Goal: Feedback & Contribution: Leave review/rating

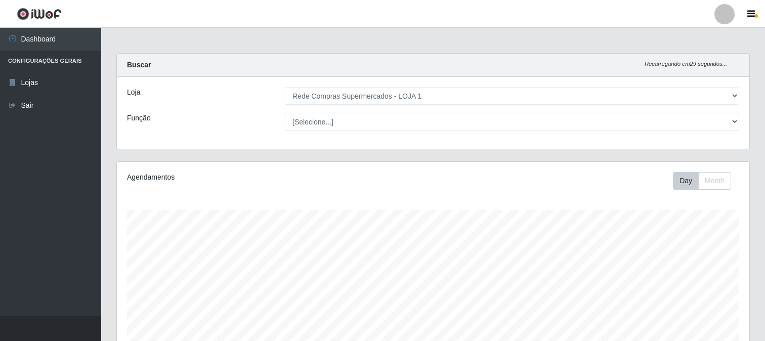
select select "158"
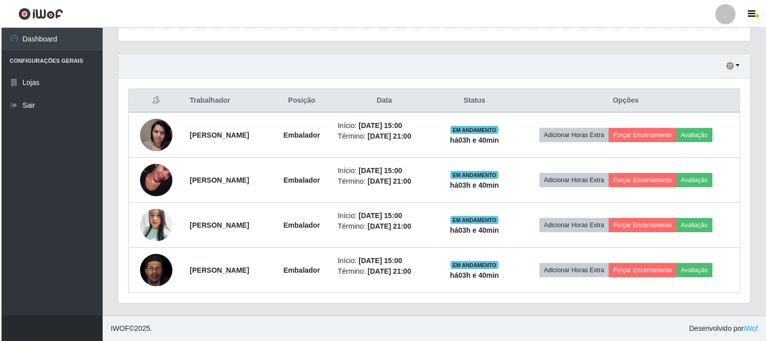
scroll to position [209, 632]
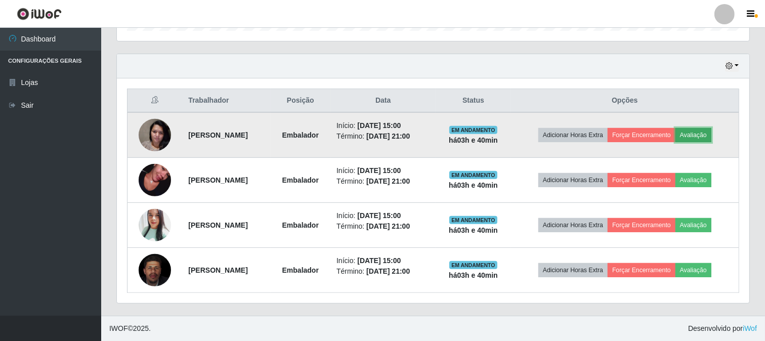
click at [711, 133] on button "Avaliação" at bounding box center [693, 135] width 36 height 14
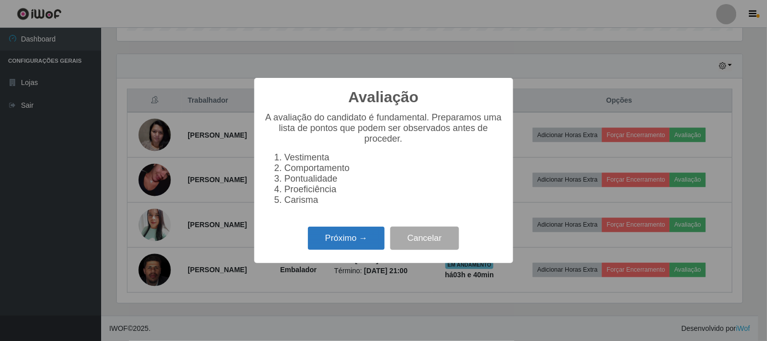
click at [334, 236] on button "Próximo →" at bounding box center [346, 239] width 77 height 24
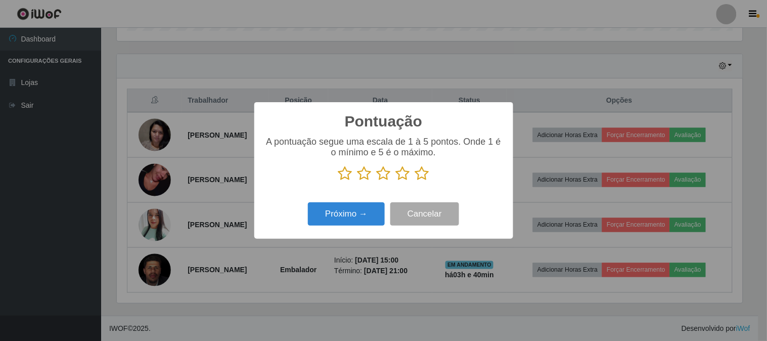
scroll to position [505589, 505173]
click at [418, 172] on icon at bounding box center [422, 173] width 14 height 15
click at [415, 181] on input "radio" at bounding box center [415, 181] width 0 height 0
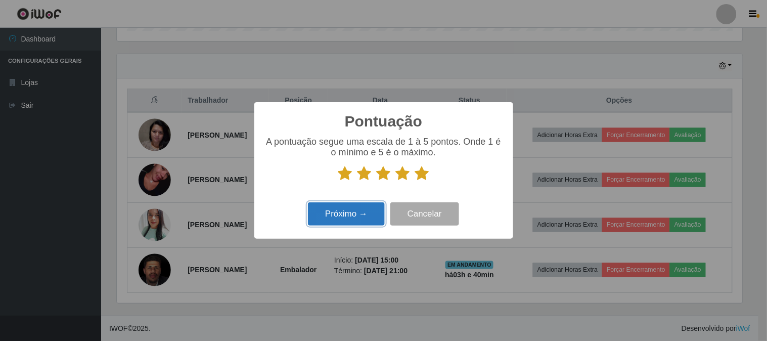
click at [370, 210] on button "Próximo →" at bounding box center [346, 214] width 77 height 24
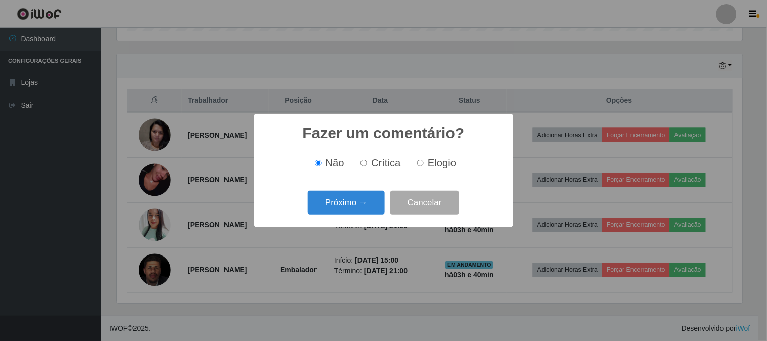
click at [370, 210] on button "Próximo →" at bounding box center [346, 203] width 77 height 24
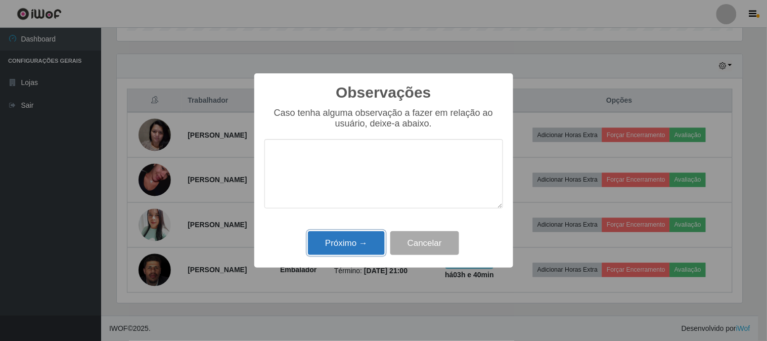
click at [371, 245] on button "Próximo →" at bounding box center [346, 243] width 77 height 24
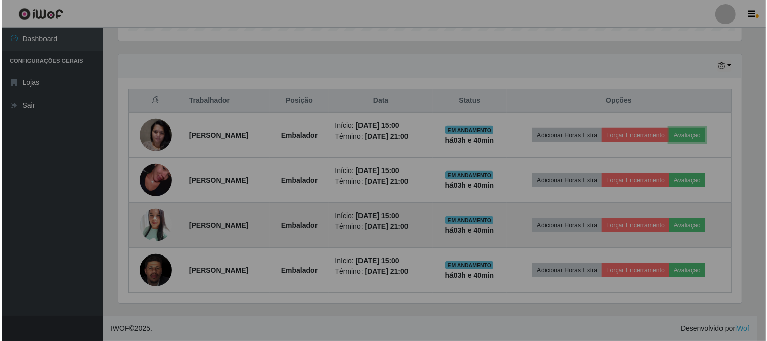
scroll to position [209, 632]
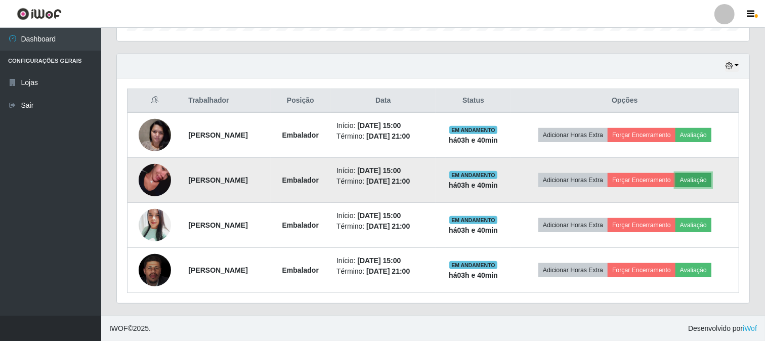
click at [711, 183] on button "Avaliação" at bounding box center [693, 180] width 36 height 14
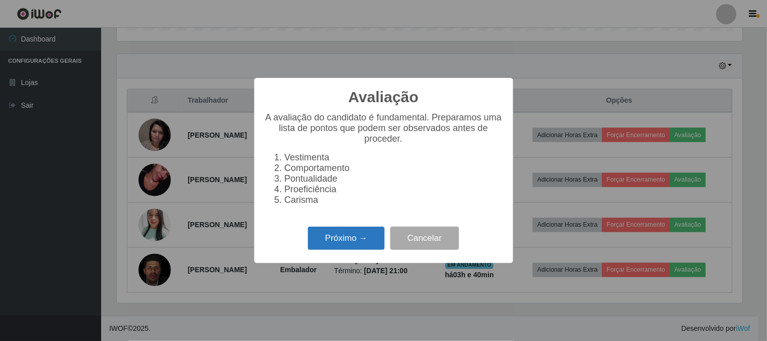
click at [363, 236] on button "Próximo →" at bounding box center [346, 239] width 77 height 24
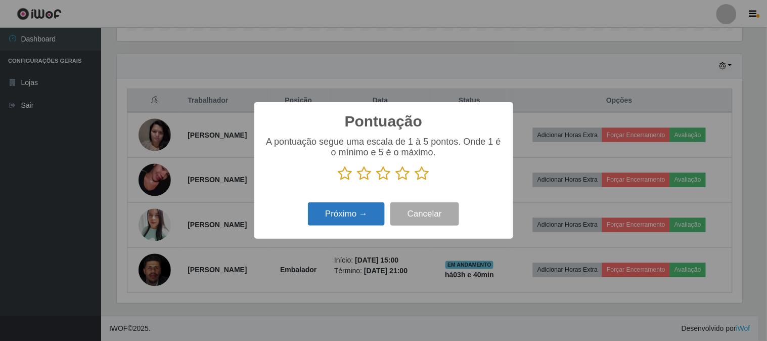
scroll to position [505589, 505173]
click at [420, 169] on icon at bounding box center [422, 173] width 14 height 15
click at [415, 181] on input "radio" at bounding box center [415, 181] width 0 height 0
click at [342, 210] on button "Próximo →" at bounding box center [346, 214] width 77 height 24
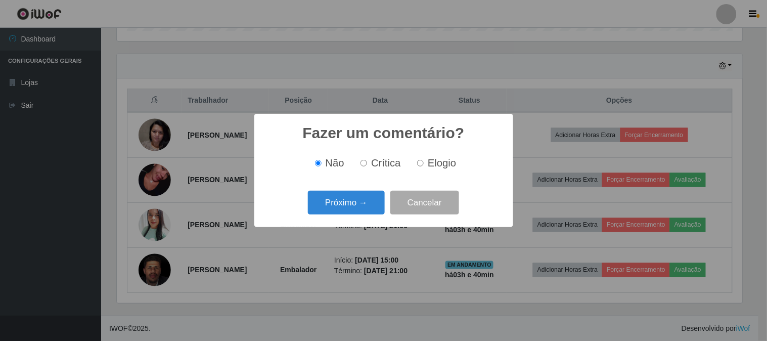
click at [342, 210] on button "Próximo →" at bounding box center [346, 203] width 77 height 24
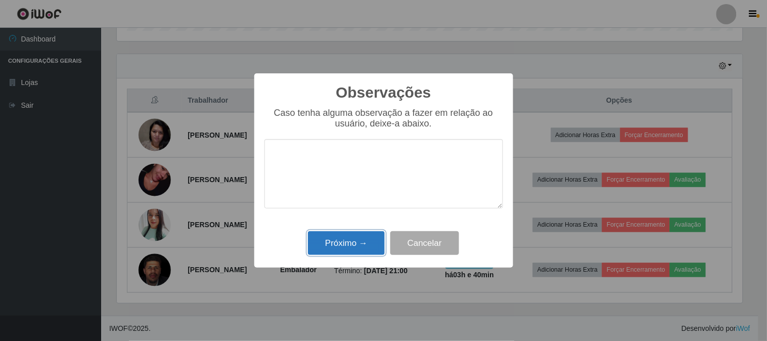
click at [356, 236] on button "Próximo →" at bounding box center [346, 243] width 77 height 24
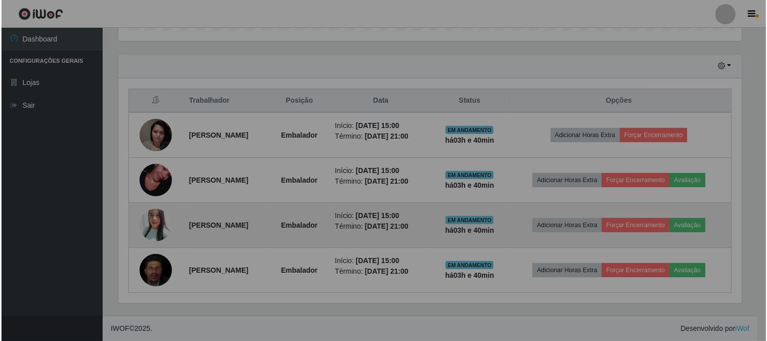
scroll to position [209, 632]
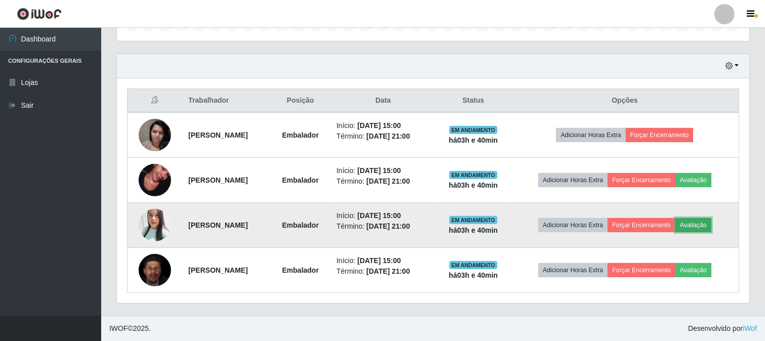
click at [710, 229] on button "Avaliação" at bounding box center [693, 225] width 36 height 14
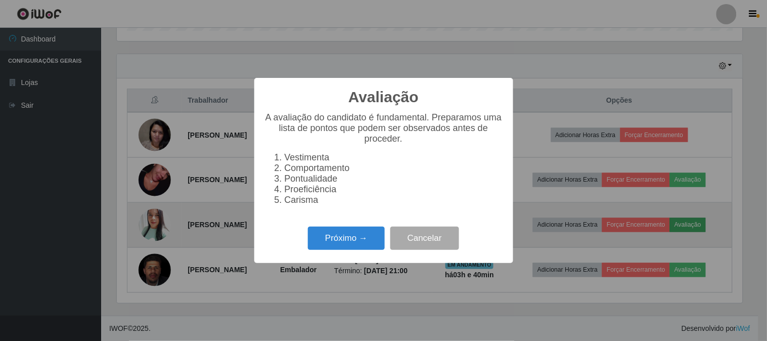
scroll to position [209, 626]
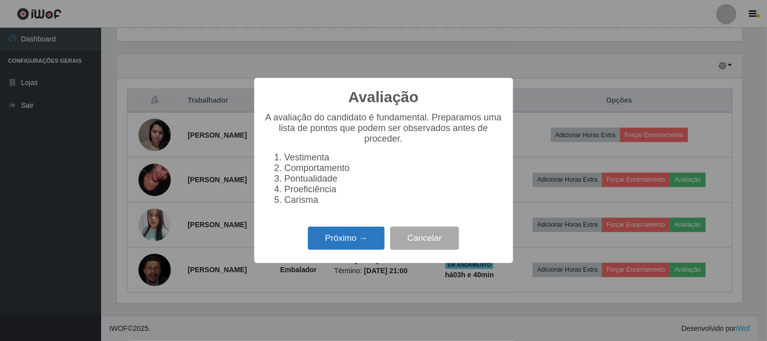
click at [346, 238] on button "Próximo →" at bounding box center [346, 239] width 77 height 24
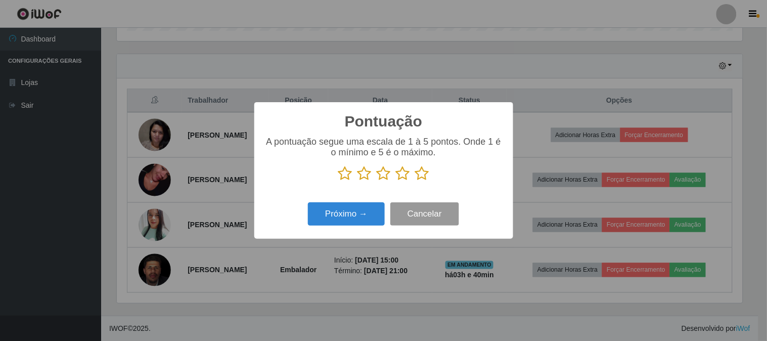
scroll to position [505589, 505173]
click at [424, 172] on icon at bounding box center [422, 173] width 14 height 15
click at [415, 181] on input "radio" at bounding box center [415, 181] width 0 height 0
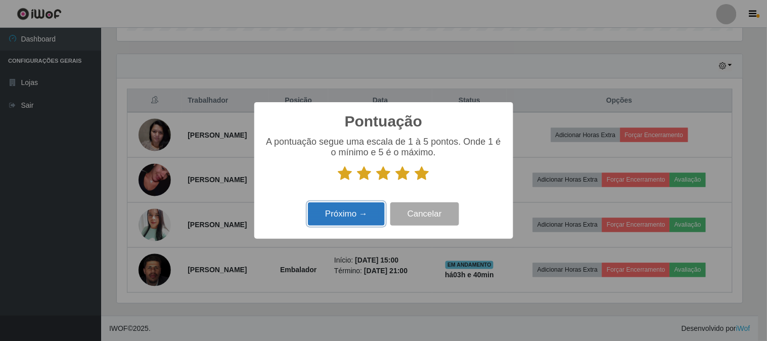
click at [357, 219] on button "Próximo →" at bounding box center [346, 214] width 77 height 24
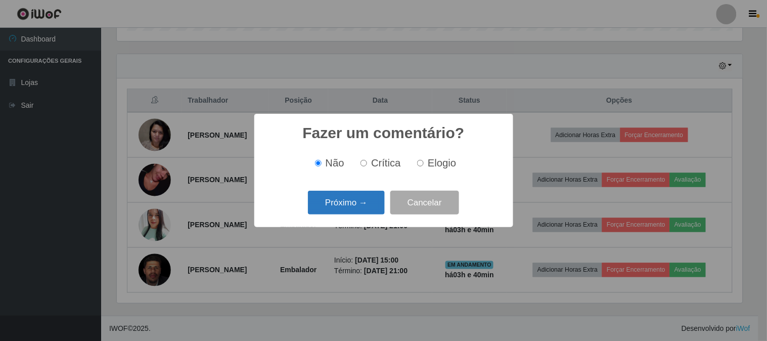
click at [358, 214] on button "Próximo →" at bounding box center [346, 203] width 77 height 24
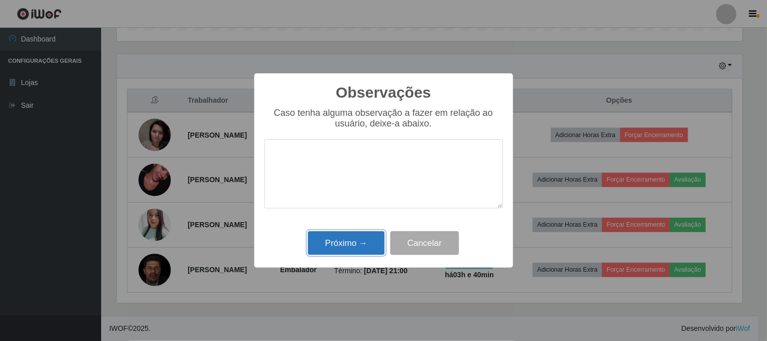
click at [356, 247] on button "Próximo →" at bounding box center [346, 243] width 77 height 24
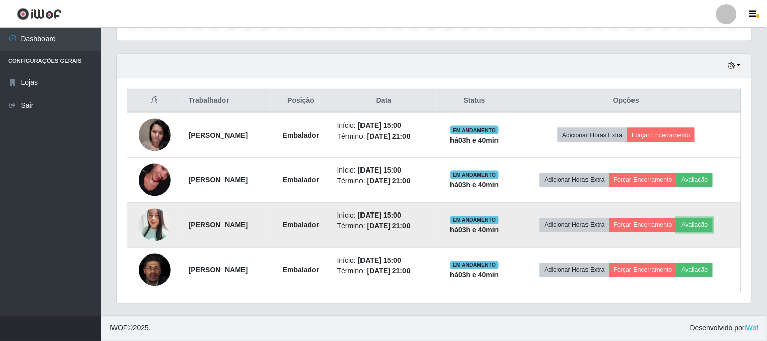
scroll to position [209, 632]
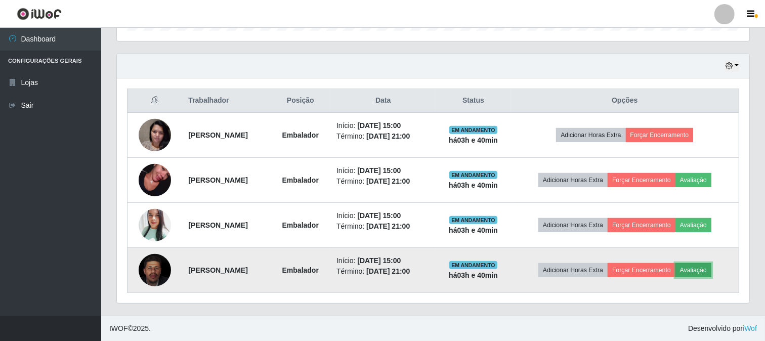
click at [711, 272] on button "Avaliação" at bounding box center [693, 270] width 36 height 14
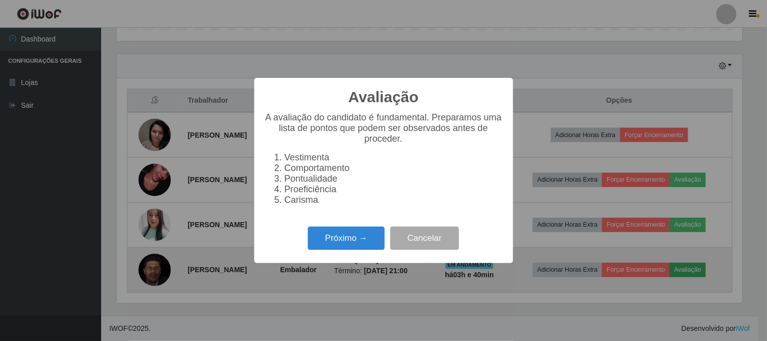
scroll to position [209, 626]
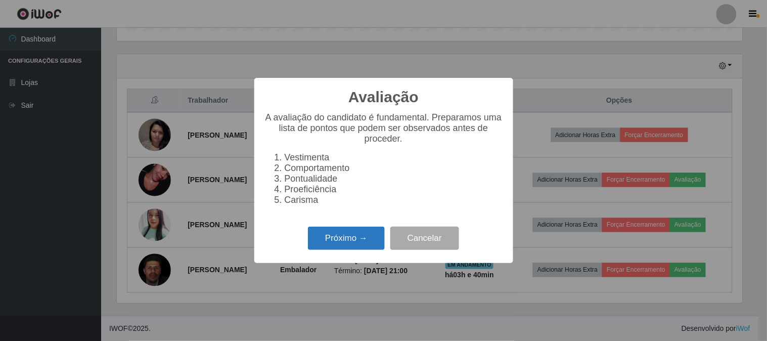
click at [364, 232] on button "Próximo →" at bounding box center [346, 239] width 77 height 24
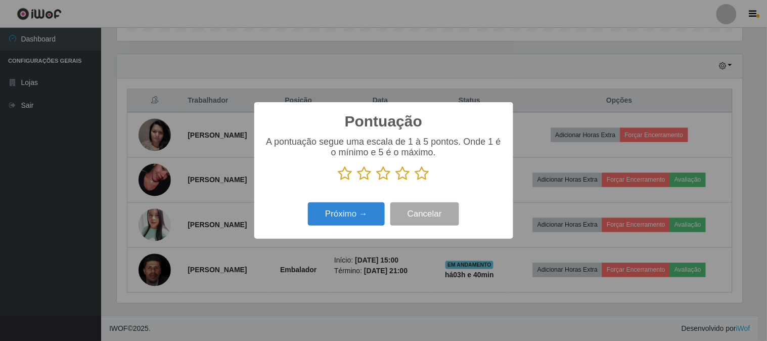
scroll to position [505589, 505173]
click at [417, 175] on icon at bounding box center [422, 173] width 14 height 15
click at [415, 181] on input "radio" at bounding box center [415, 181] width 0 height 0
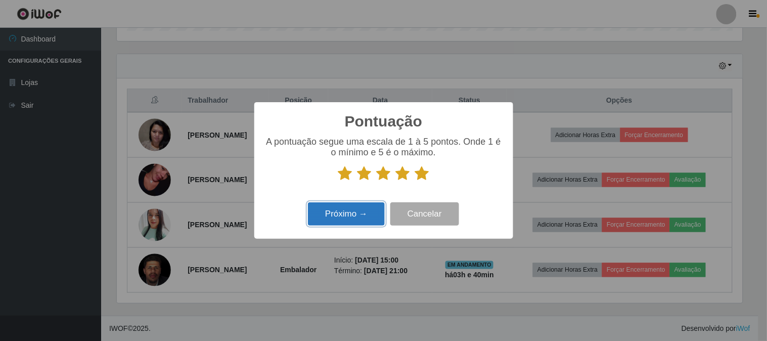
click at [365, 208] on button "Próximo →" at bounding box center [346, 214] width 77 height 24
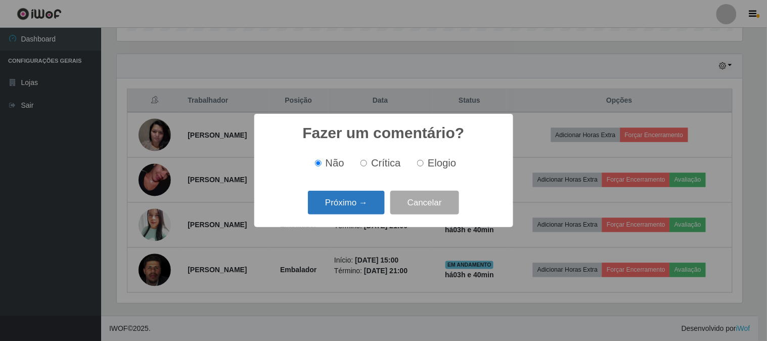
click at [365, 204] on button "Próximo →" at bounding box center [346, 203] width 77 height 24
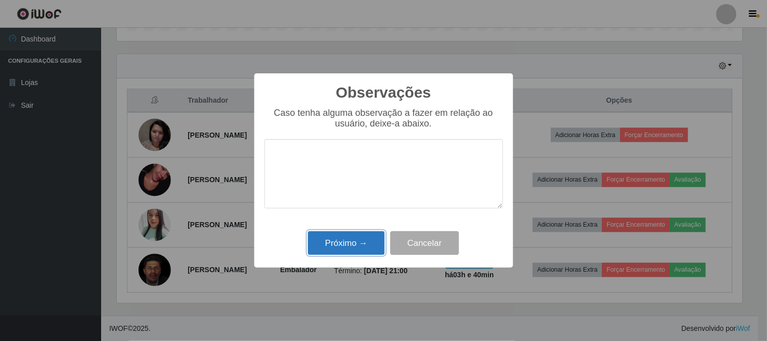
click at [363, 248] on button "Próximo →" at bounding box center [346, 243] width 77 height 24
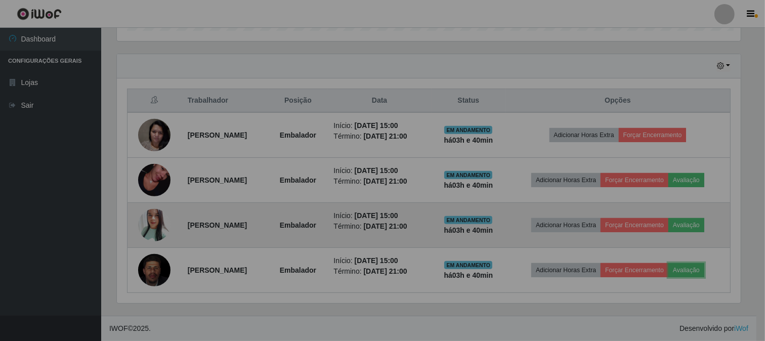
scroll to position [209, 632]
